Goal: Find contact information

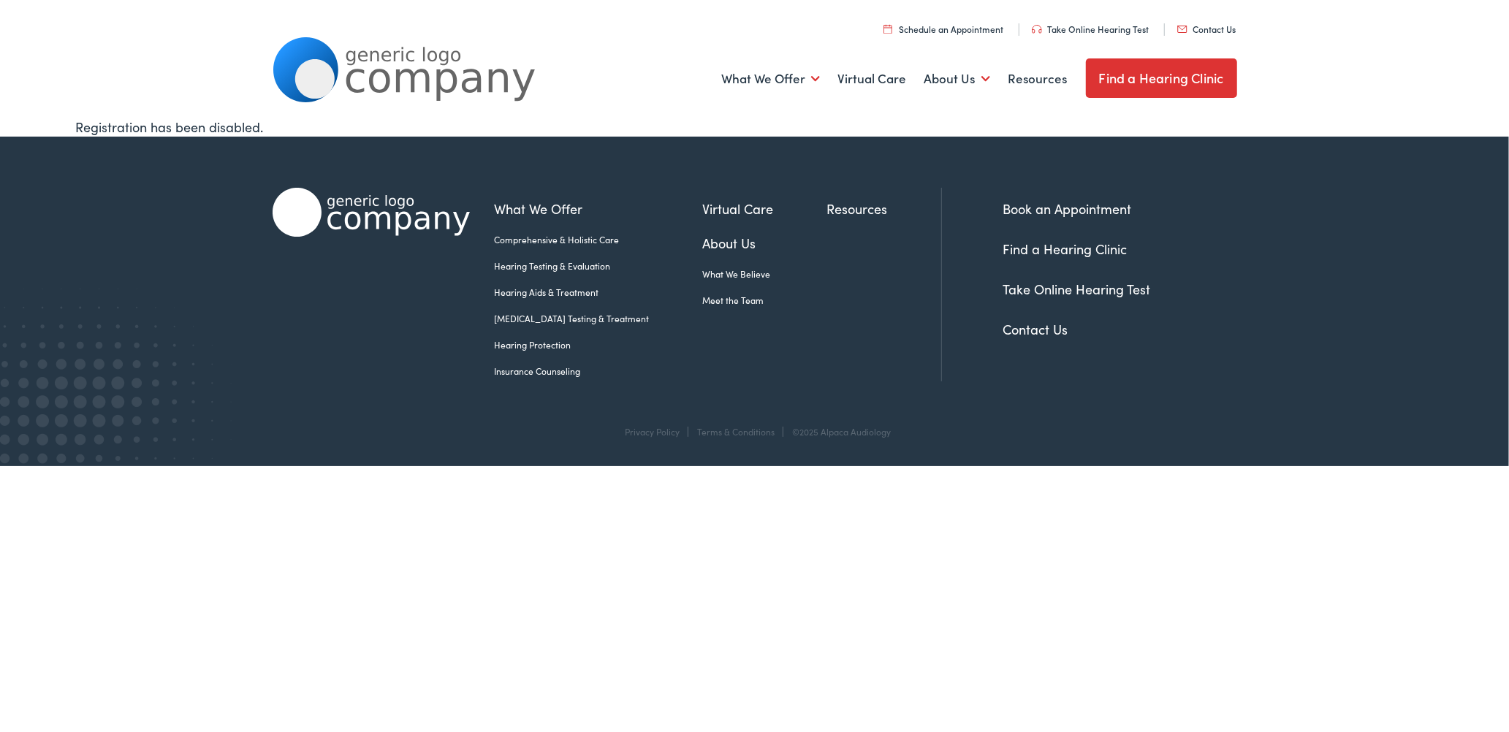
click at [1221, 28] on link "Contact Us" at bounding box center [1206, 29] width 59 height 12
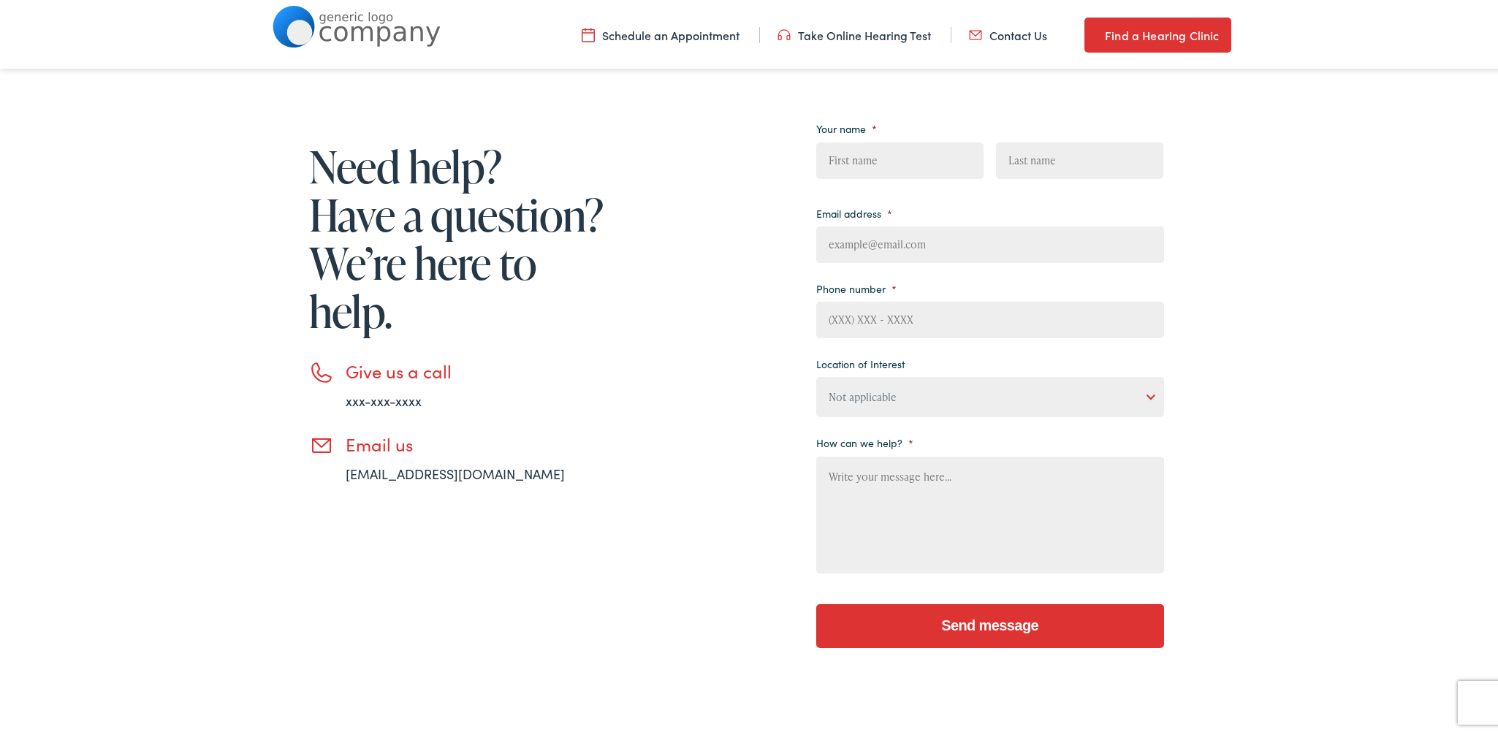
scroll to position [481, 0]
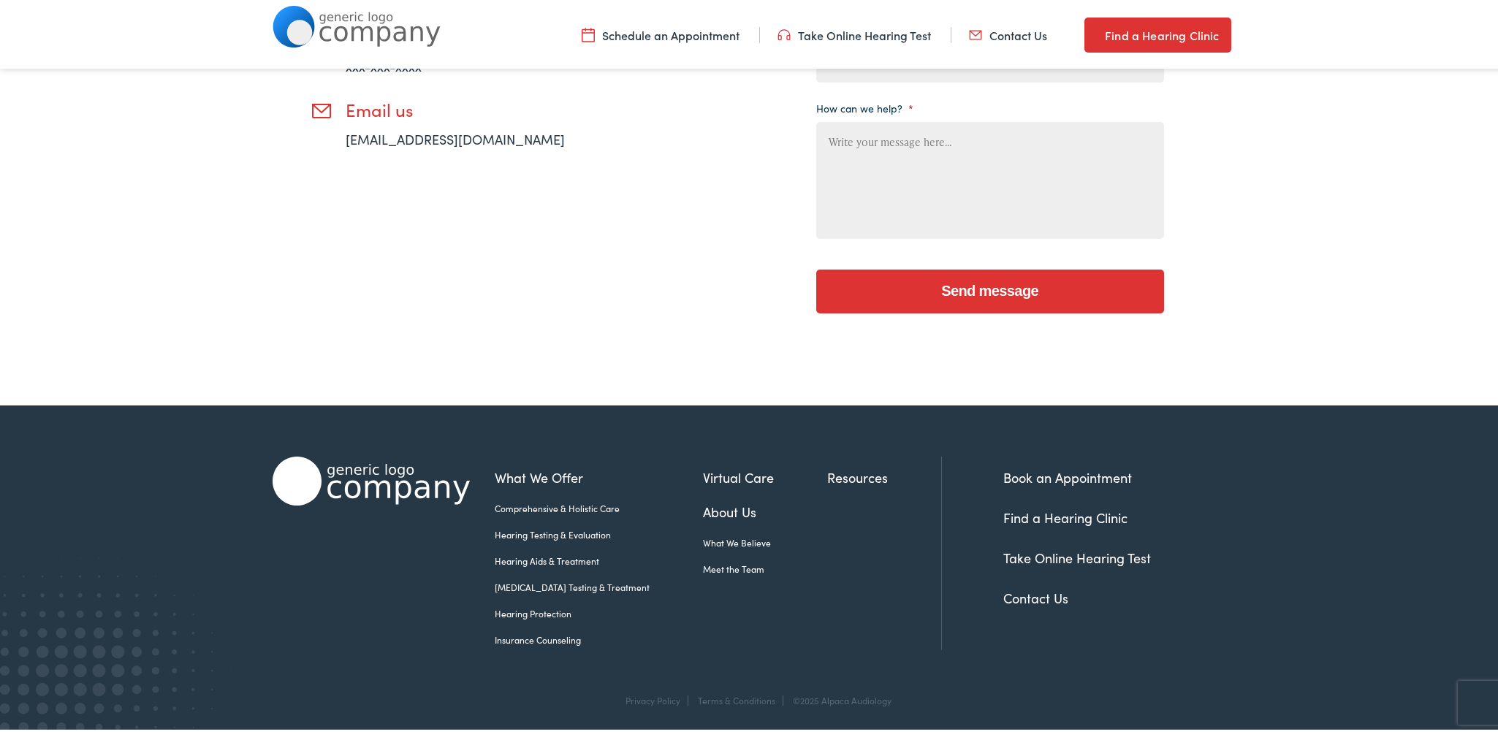
click at [703, 509] on link "About Us" at bounding box center [765, 509] width 124 height 20
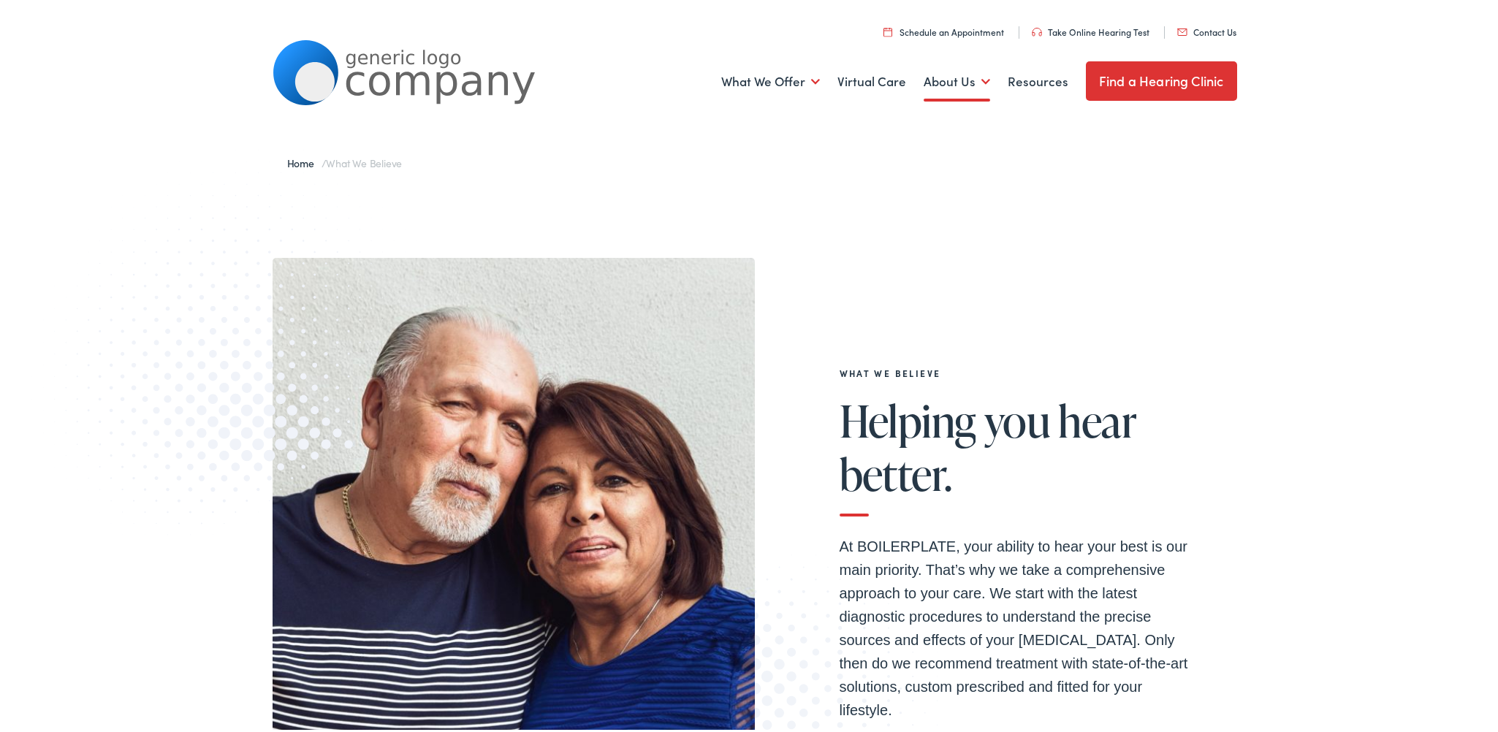
click at [1202, 26] on link "Contact Us" at bounding box center [1206, 29] width 59 height 12
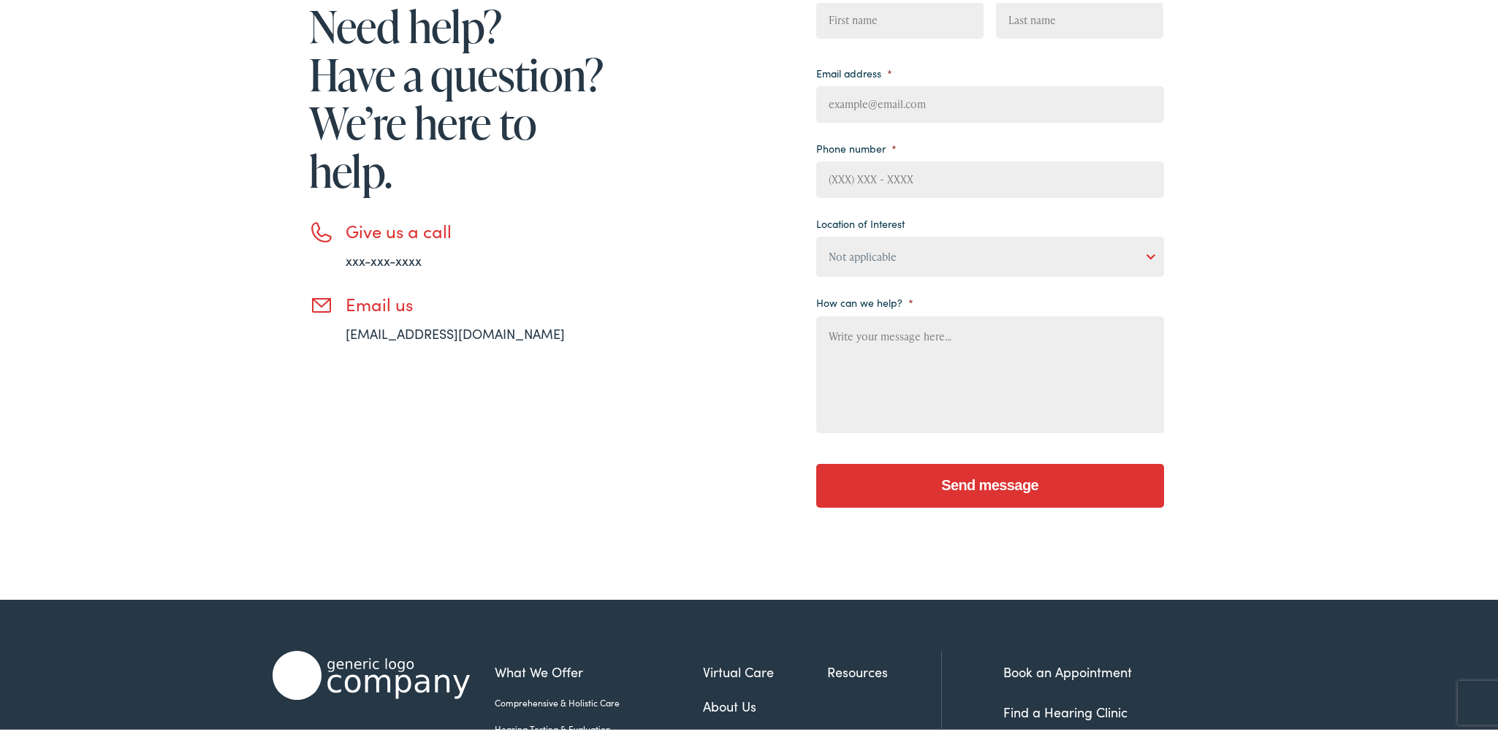
scroll to position [481, 0]
